Goal: Information Seeking & Learning: Learn about a topic

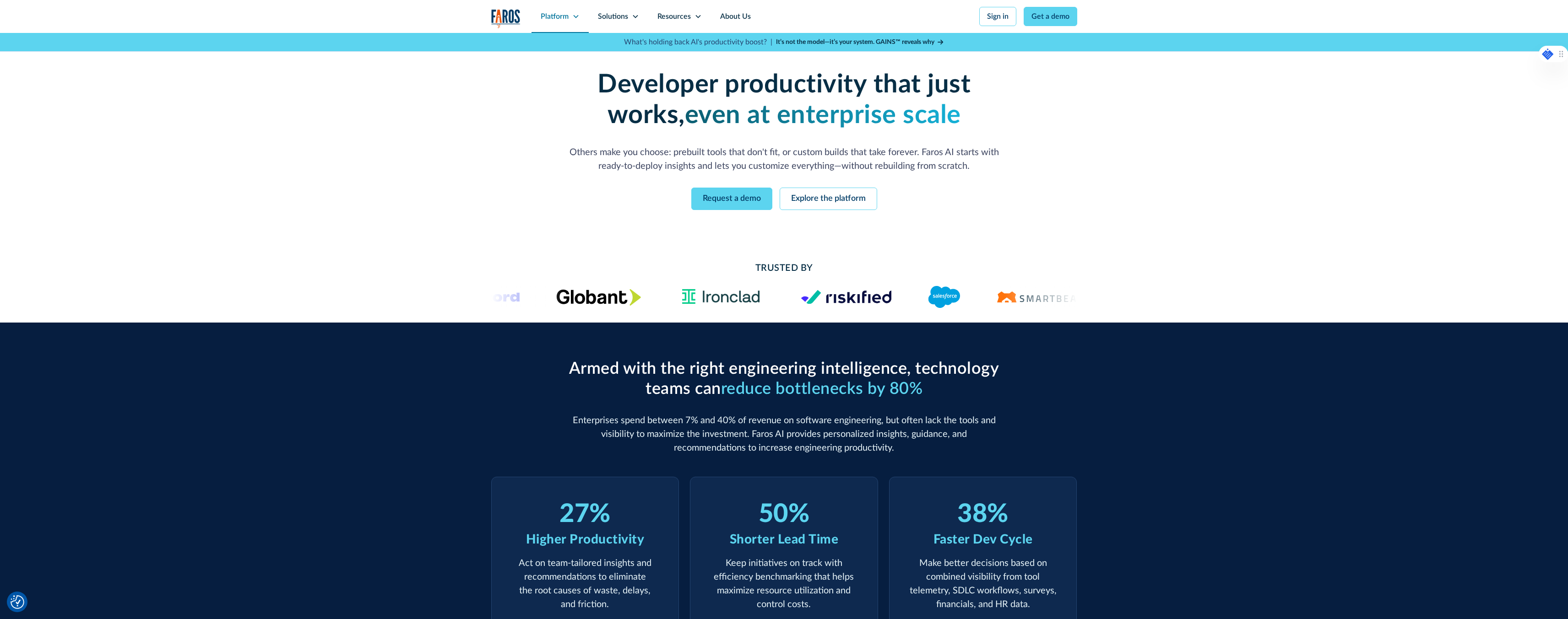
click at [555, 12] on div "Platform" at bounding box center [554, 15] width 28 height 11
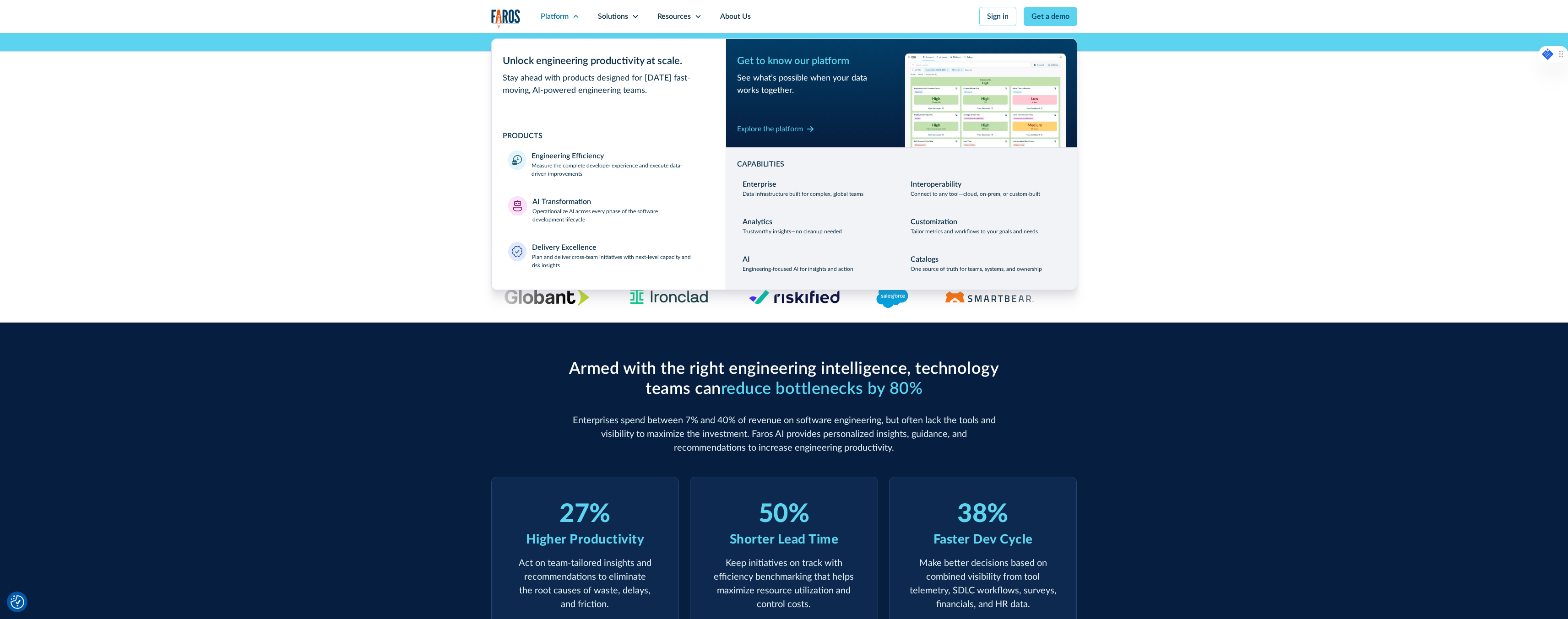
click at [388, 245] on div "Enterprise-grade developer productivity without the enterprise pain Deploy fast…" at bounding box center [784, 139] width 1568 height 214
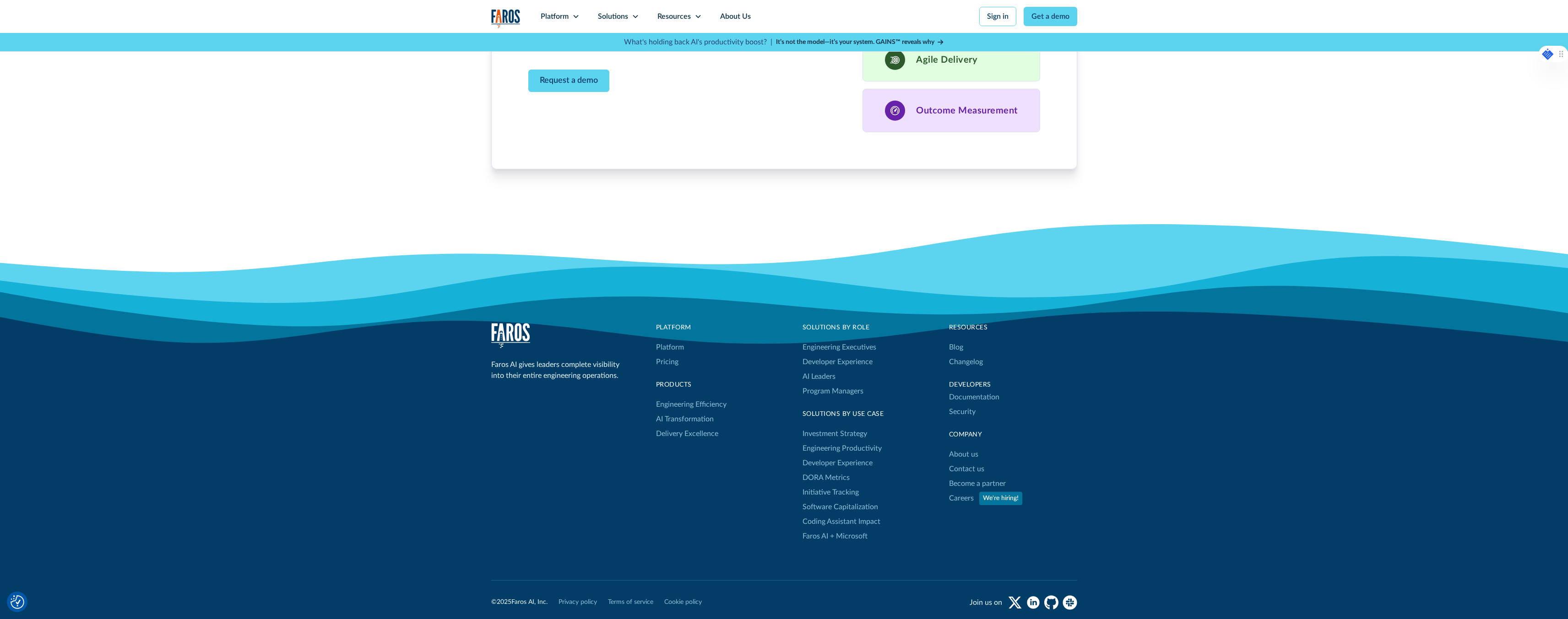
scroll to position [2801, 0]
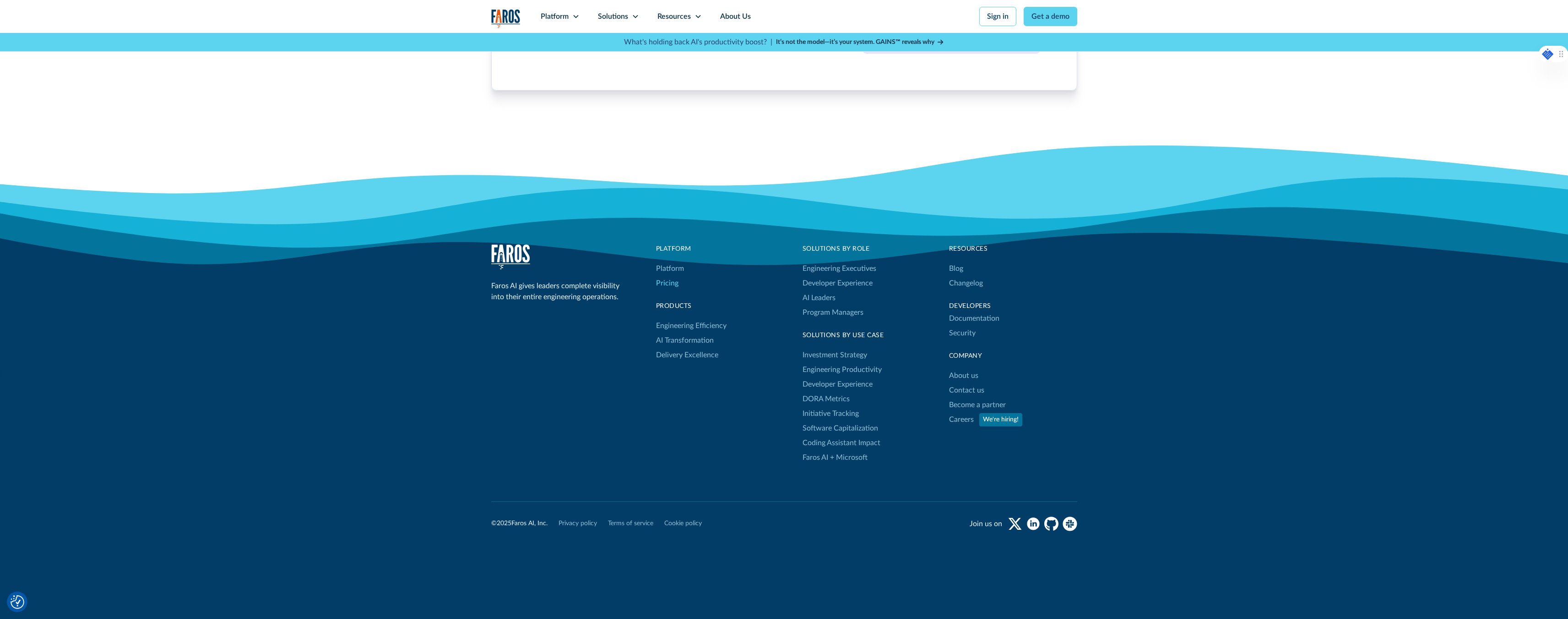
click at [665, 287] on link "Pricing" at bounding box center [666, 283] width 22 height 14
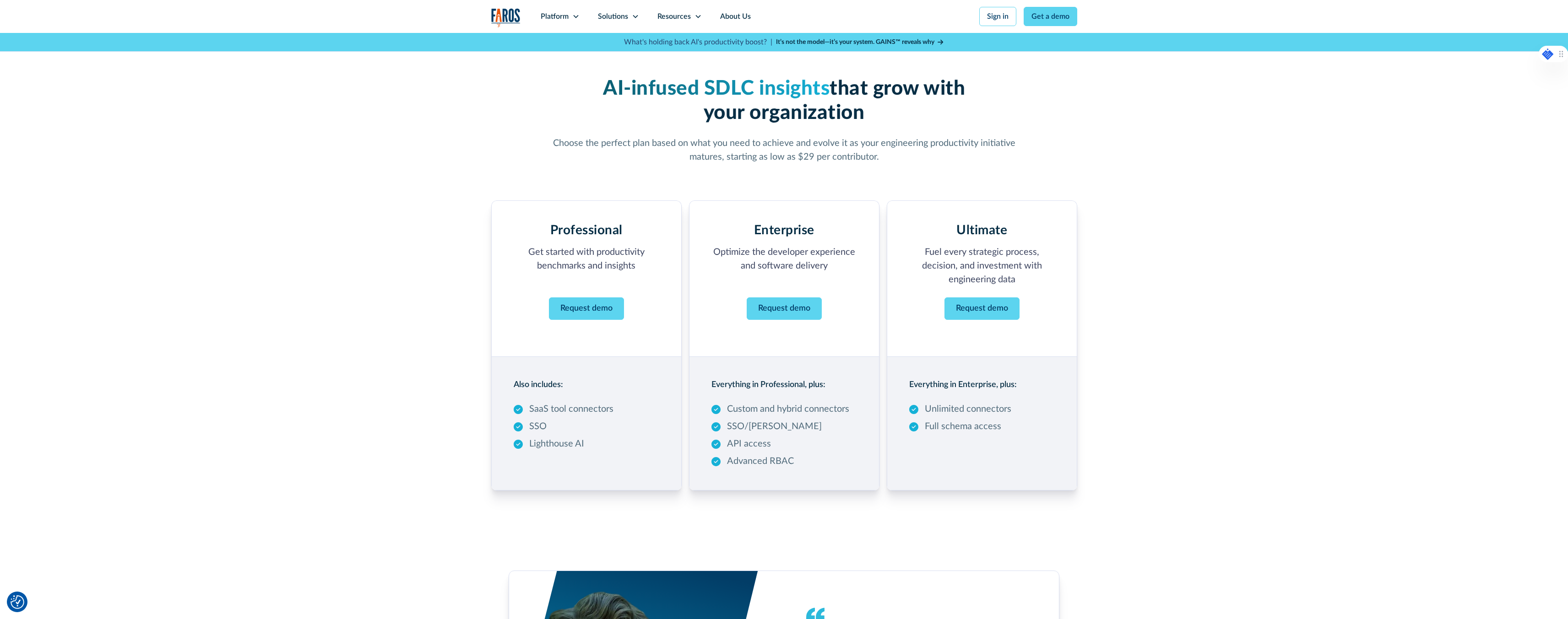
click at [485, 16] on div "Platform Unlock engineering productivity at scale. Stay ahead with products des…" at bounding box center [784, 26] width 1568 height 52
click at [497, 18] on img "home" at bounding box center [505, 18] width 30 height 19
